Goal: Information Seeking & Learning: Learn about a topic

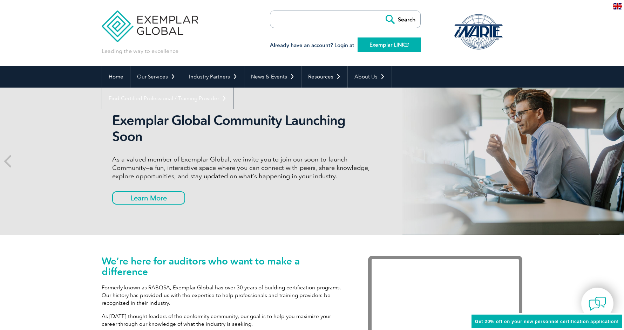
click at [386, 43] on link "Exemplar LINK" at bounding box center [389, 45] width 63 height 15
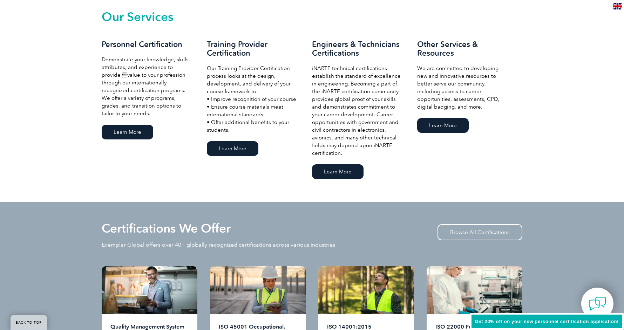
scroll to position [497, 0]
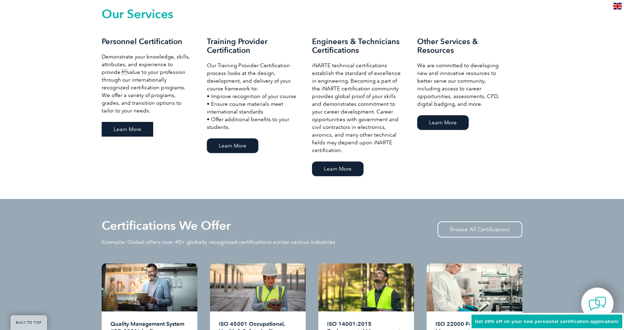
click at [133, 127] on link "Learn More" at bounding box center [128, 129] width 52 height 15
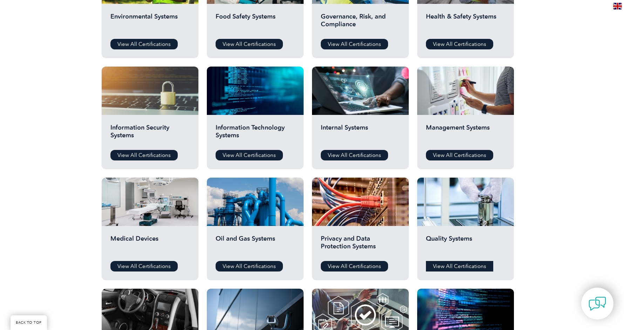
scroll to position [311, 0]
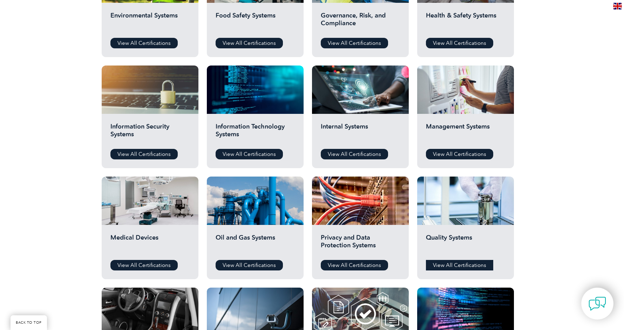
click at [447, 264] on link "View All Certifications" at bounding box center [459, 265] width 67 height 11
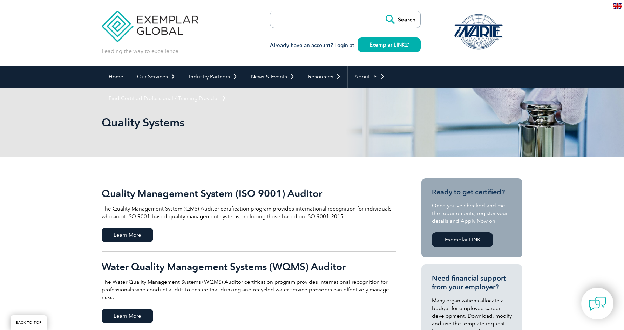
scroll to position [97, 0]
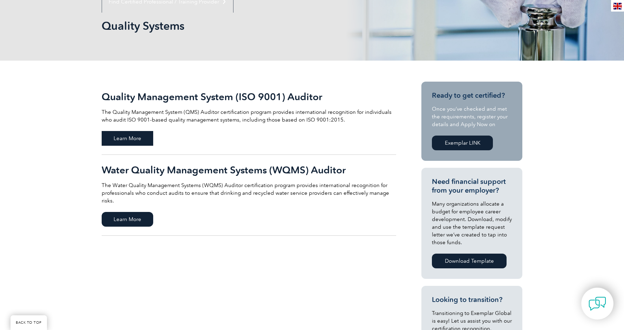
click at [122, 138] on span "Learn More" at bounding box center [128, 138] width 52 height 15
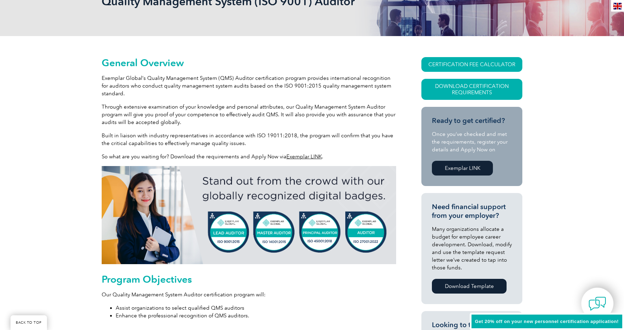
scroll to position [125, 0]
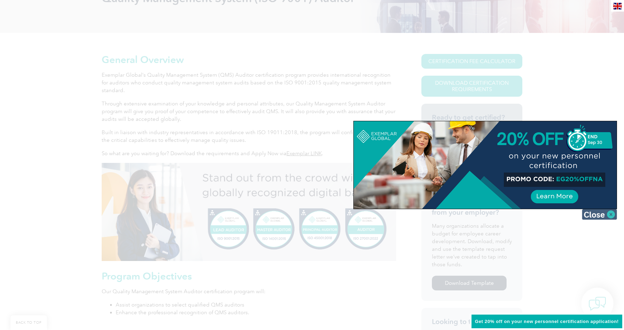
click at [592, 215] on img at bounding box center [599, 214] width 35 height 11
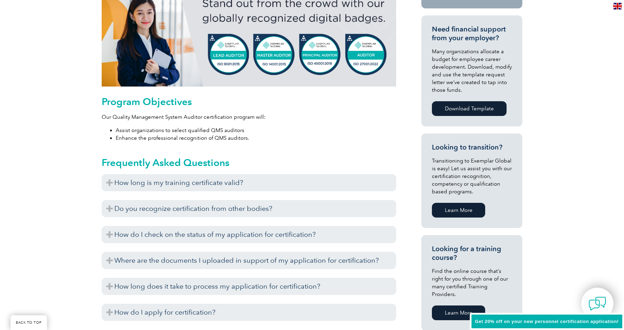
scroll to position [297, 0]
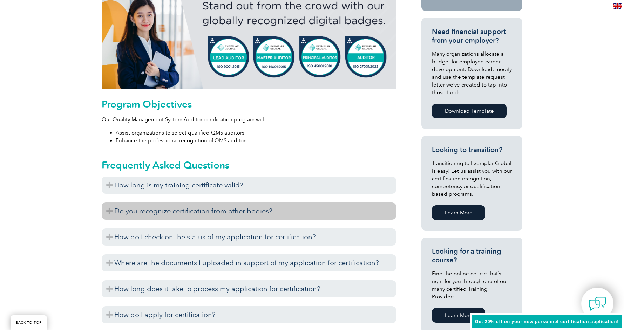
click at [153, 207] on h3 "Do you recognize certification from other bodies?" at bounding box center [249, 211] width 295 height 17
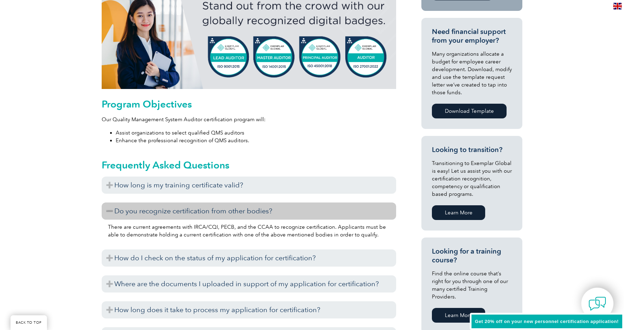
click at [150, 209] on h3 "Do you recognize certification from other bodies?" at bounding box center [249, 211] width 295 height 17
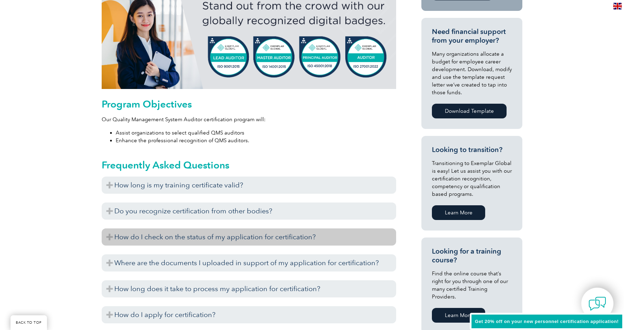
click at [146, 238] on h3 "How do I check on the status of my application for certification?" at bounding box center [249, 237] width 295 height 17
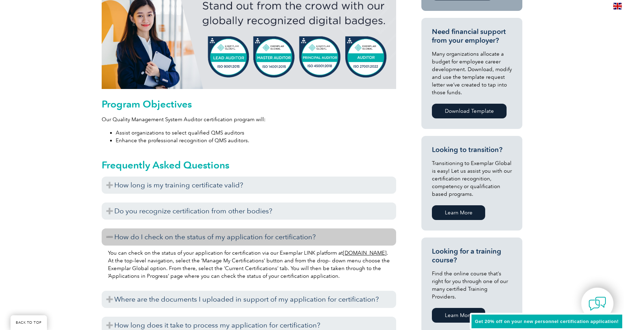
click at [146, 238] on h3 "How do I check on the status of my application for certification?" at bounding box center [249, 237] width 295 height 17
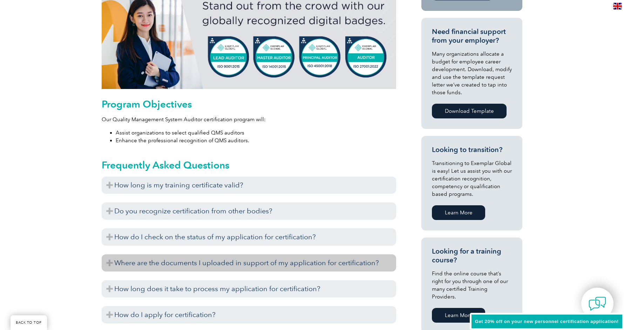
click at [155, 259] on h3 "Where are the documents I uploaded in support of my application for certificati…" at bounding box center [249, 263] width 295 height 17
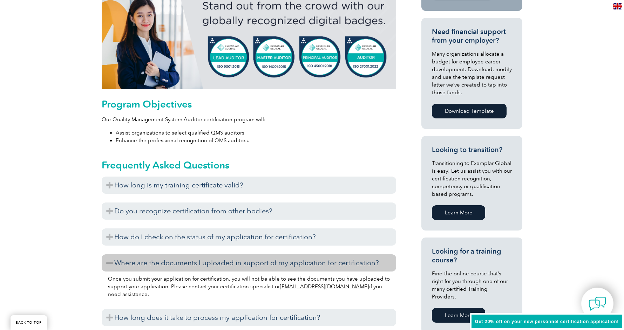
click at [155, 259] on h3 "Where are the documents I uploaded in support of my application for certificati…" at bounding box center [249, 263] width 295 height 17
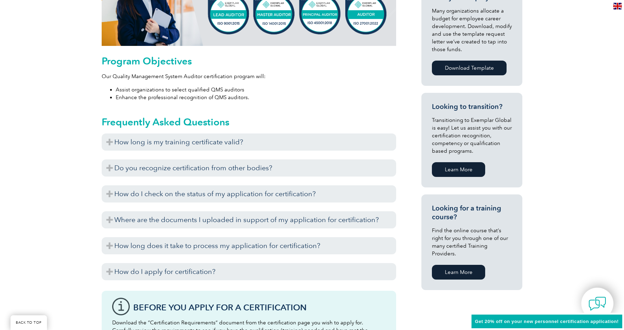
scroll to position [351, 0]
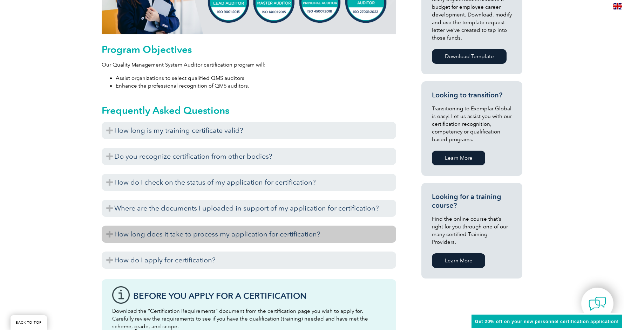
click at [169, 235] on h3 "How long does it take to process my application for certification?" at bounding box center [249, 234] width 295 height 17
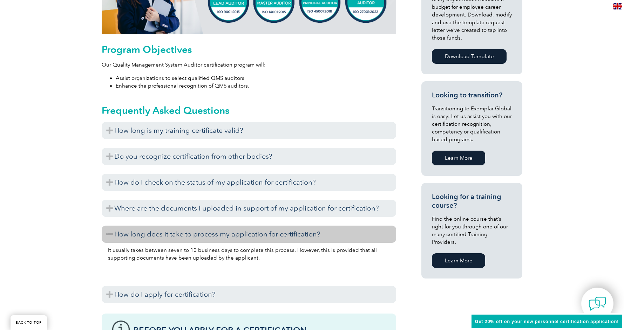
click at [168, 233] on h3 "How long does it take to process my application for certification?" at bounding box center [249, 234] width 295 height 17
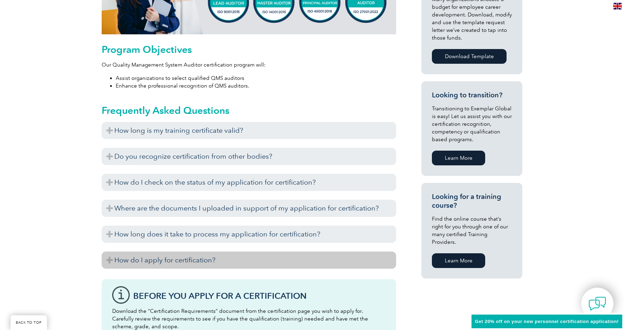
click at [162, 254] on h3 "How do I apply for certification?" at bounding box center [249, 260] width 295 height 17
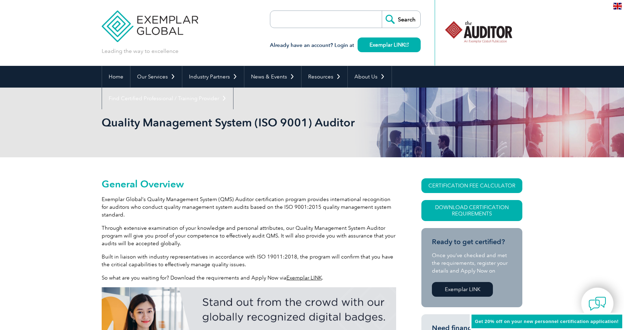
scroll to position [0, 0]
click at [486, 210] on link "Download Certification Requirements" at bounding box center [472, 210] width 101 height 21
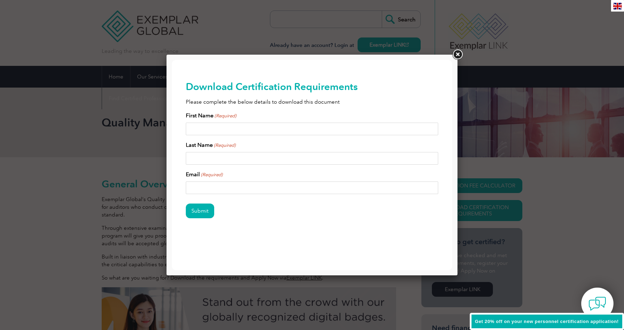
click at [453, 52] on link at bounding box center [457, 54] width 13 height 13
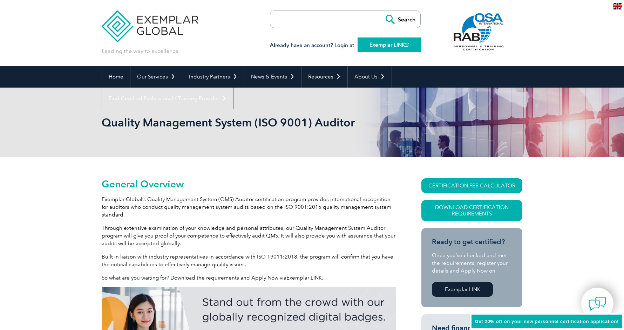
click at [375, 47] on link "Exemplar LINK" at bounding box center [389, 45] width 63 height 15
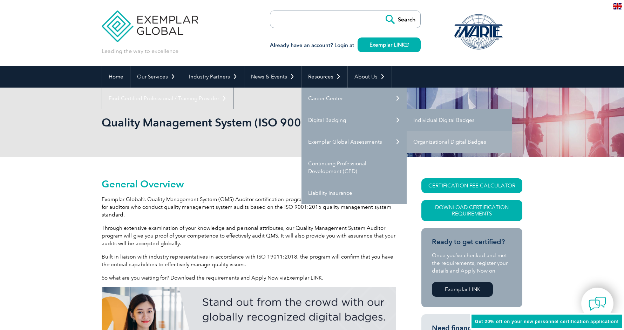
click at [422, 117] on link "Individual Digital Badges" at bounding box center [459, 120] width 105 height 22
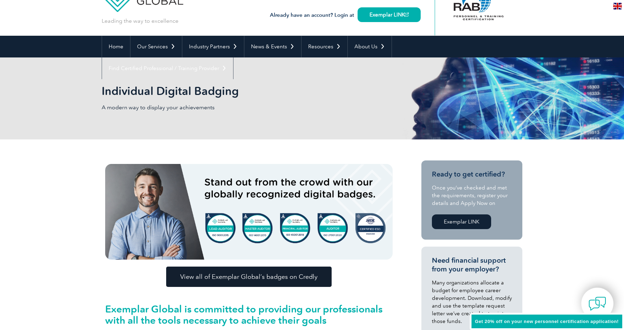
scroll to position [20, 0]
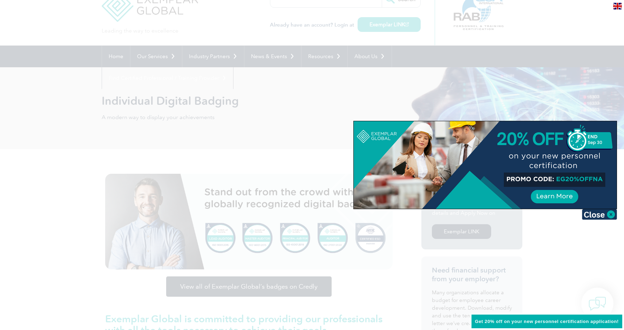
click at [234, 277] on div at bounding box center [312, 165] width 624 height 330
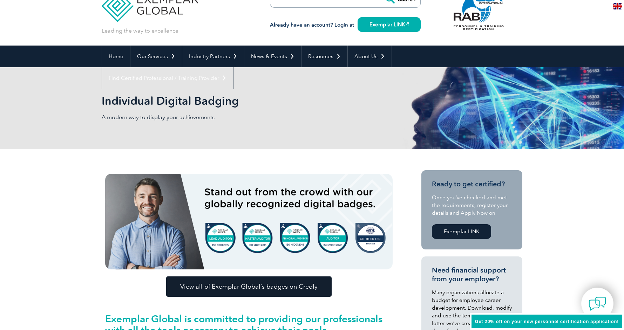
click at [230, 288] on span "View all of Exemplar Global’s badges on Credly" at bounding box center [248, 287] width 137 height 6
